Goal: Check status: Check status

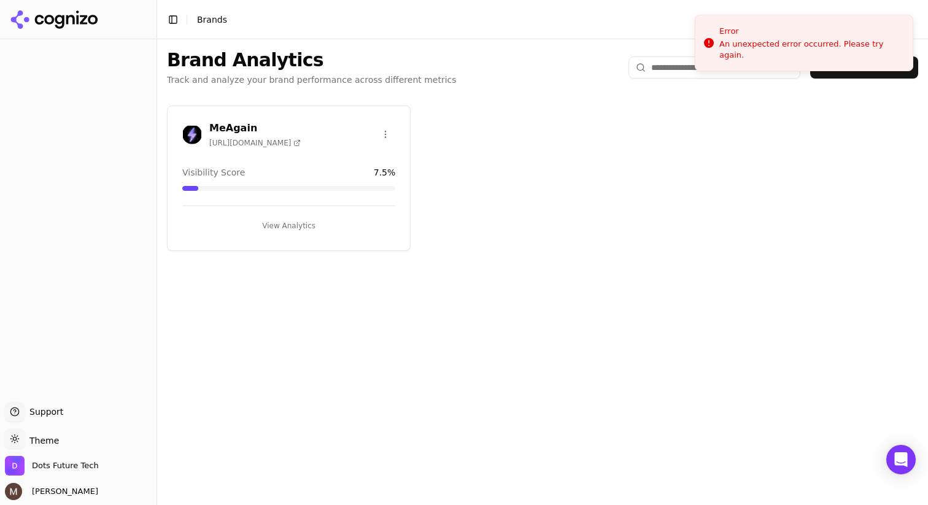
click at [238, 128] on h3 "MeAgain" at bounding box center [254, 128] width 91 height 15
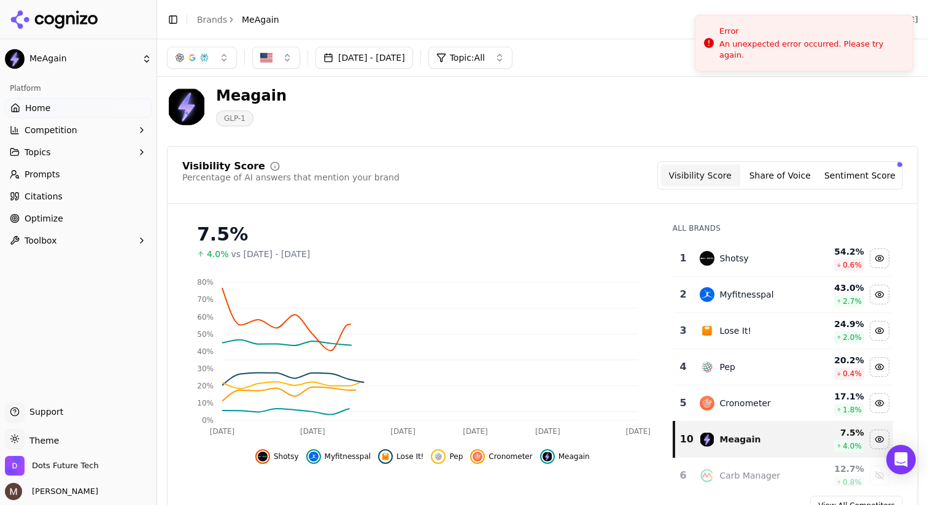
scroll to position [12, 0]
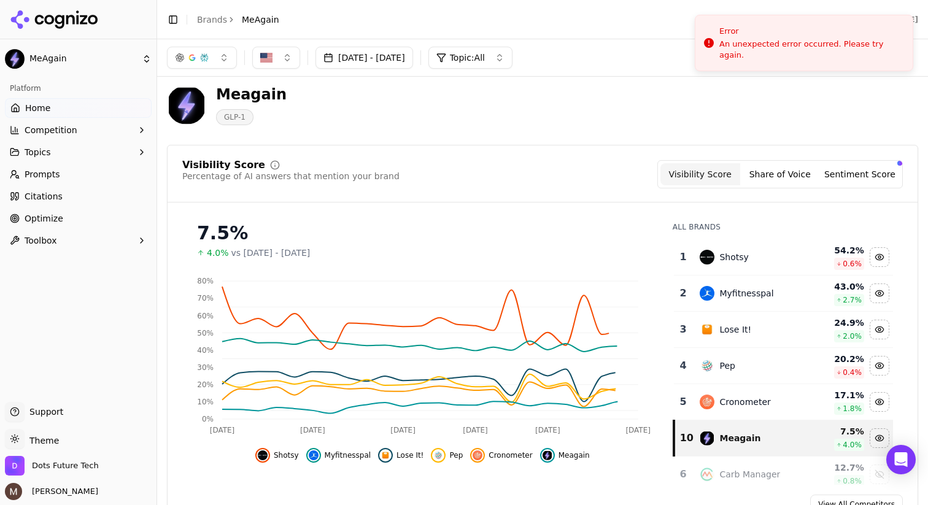
click at [399, 55] on button "[DATE] - [DATE]" at bounding box center [365, 58] width 98 height 22
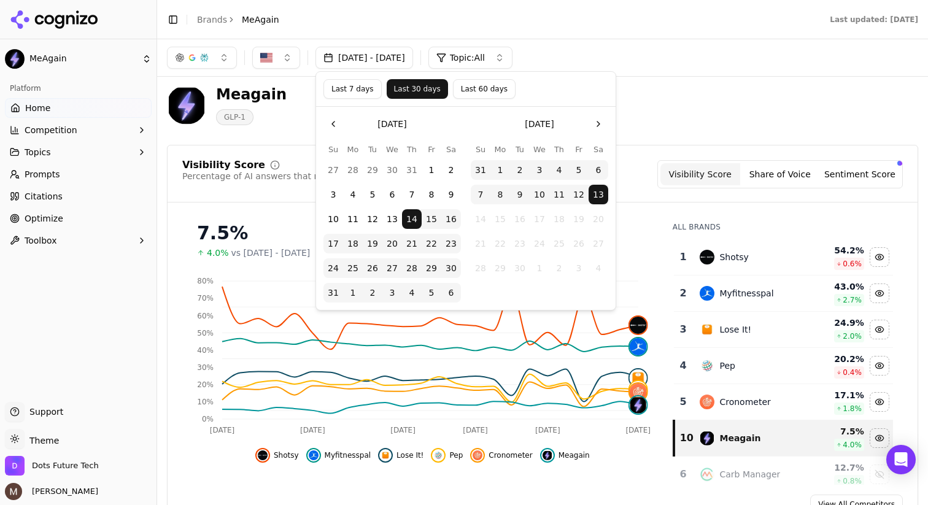
click at [346, 94] on button "Last 7 days" at bounding box center [353, 89] width 58 height 20
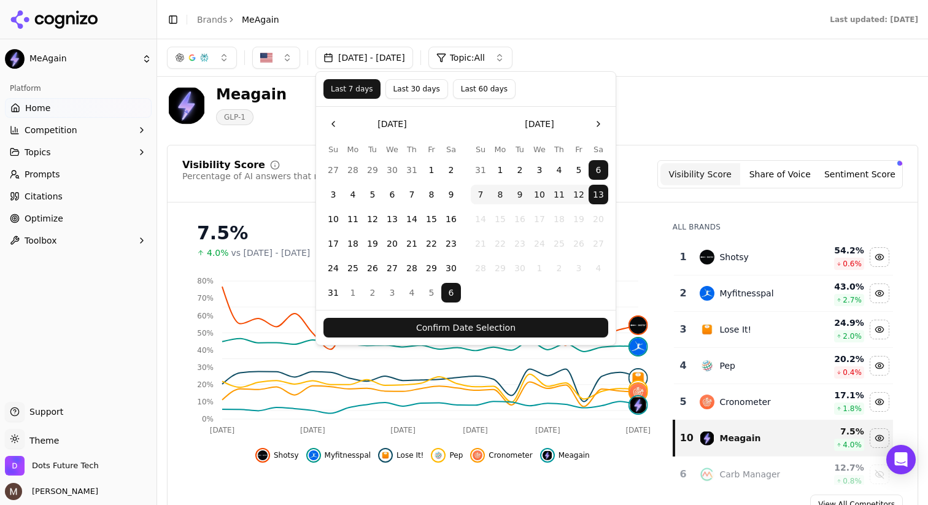
click at [468, 330] on button "Confirm Date Selection" at bounding box center [466, 328] width 285 height 20
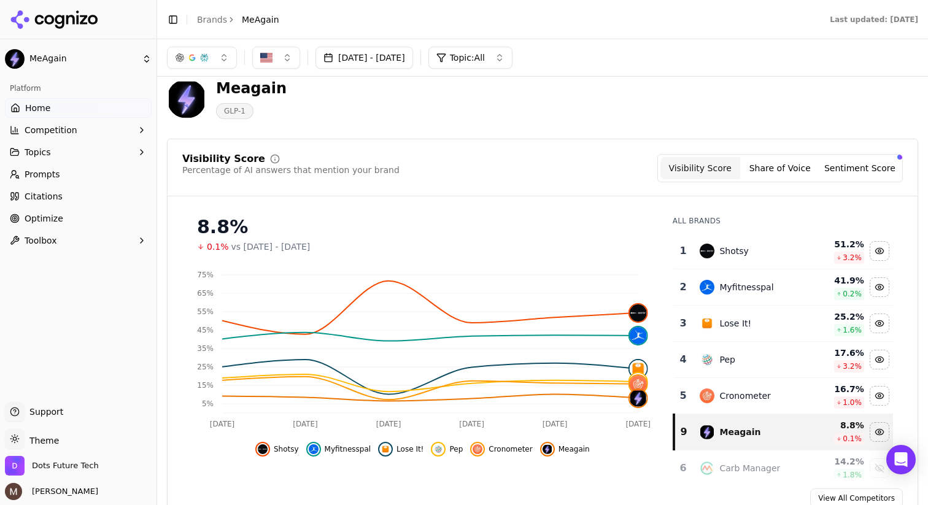
scroll to position [0, 0]
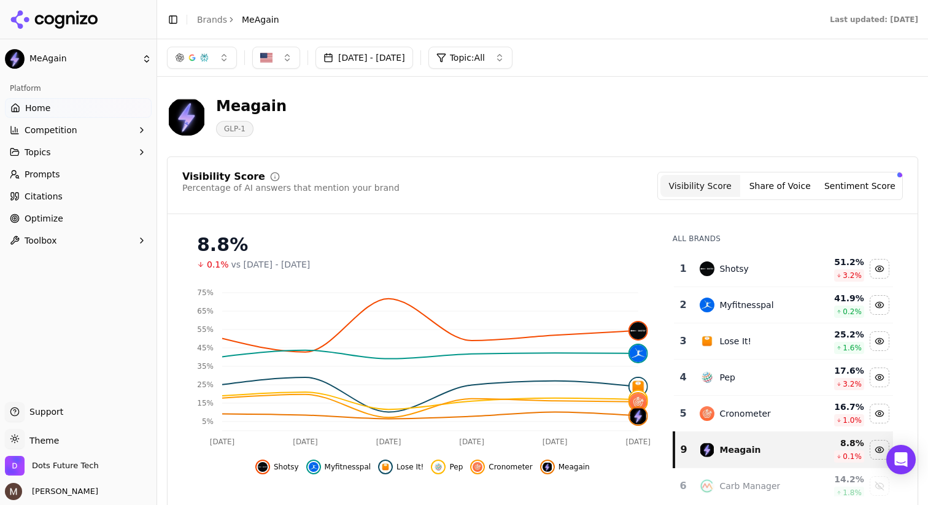
click at [413, 57] on button "[DATE] - [DATE]" at bounding box center [365, 58] width 98 height 22
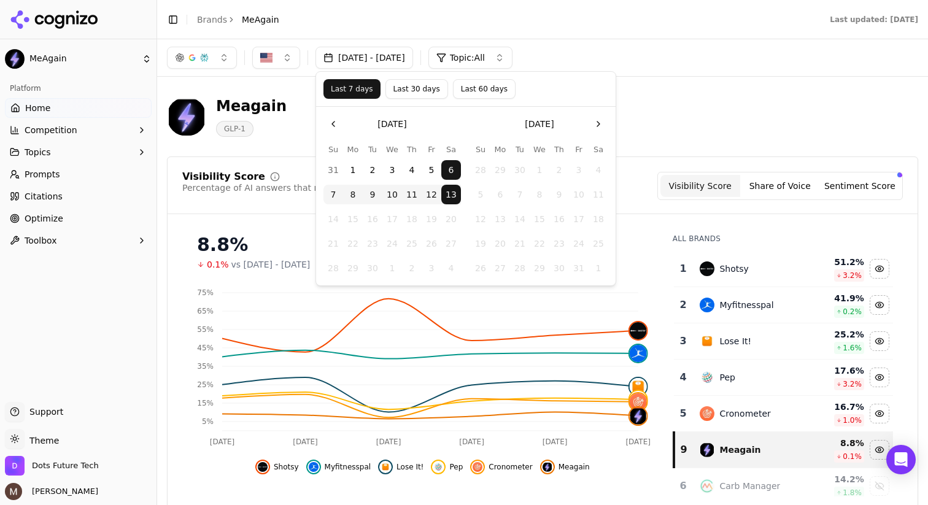
click at [480, 91] on button "Last 60 days" at bounding box center [484, 89] width 63 height 20
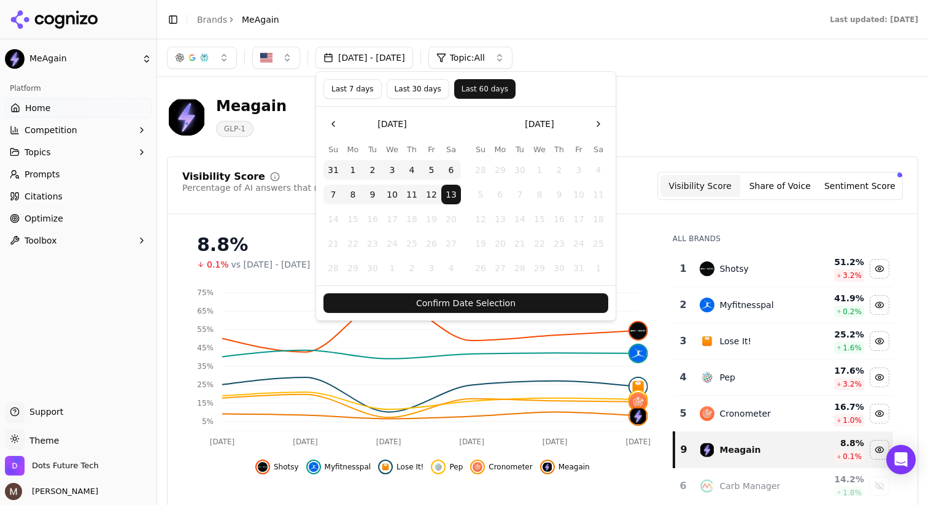
click at [485, 306] on button "Confirm Date Selection" at bounding box center [466, 303] width 285 height 20
